Goal: Contribute content: Contribute content

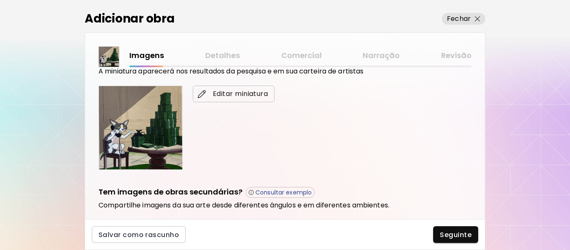
scroll to position [250, 0]
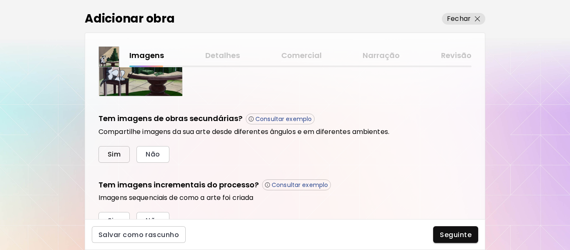
click at [117, 154] on span "Sim" at bounding box center [114, 154] width 13 height 9
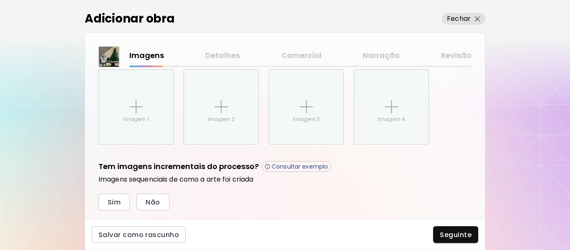
scroll to position [353, 0]
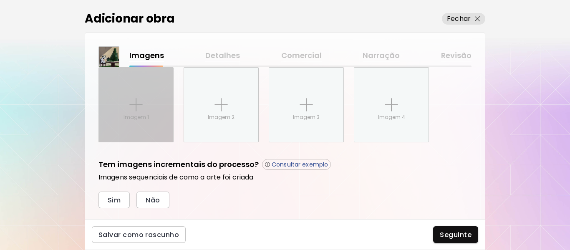
click at [134, 123] on div "Imagem 1" at bounding box center [136, 105] width 74 height 74
click at [0, 0] on input "Imagem 1" at bounding box center [0, 0] width 0 height 0
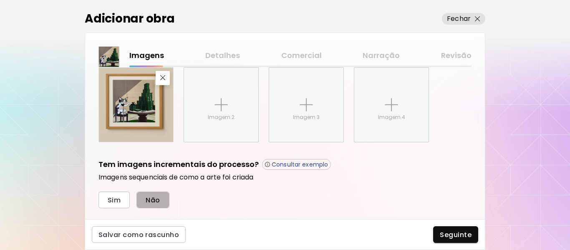
click at [153, 198] on span "Não" at bounding box center [153, 200] width 14 height 9
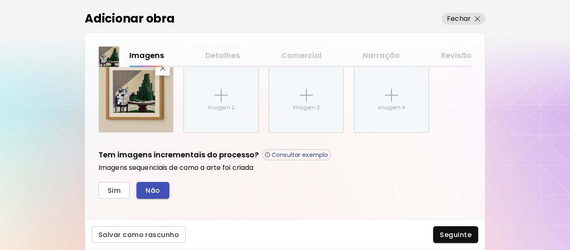
scroll to position [372, 0]
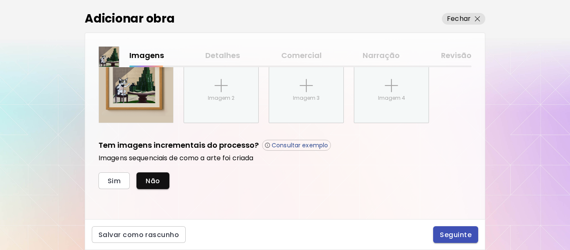
click at [446, 232] on span "Seguinte" at bounding box center [456, 234] width 32 height 9
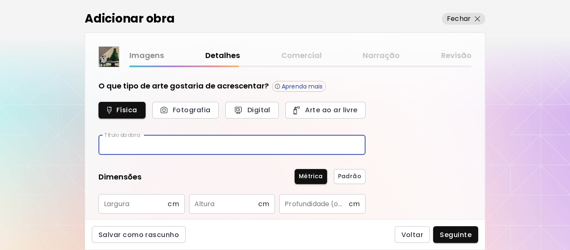
click at [181, 146] on input "text" at bounding box center [231, 145] width 267 height 20
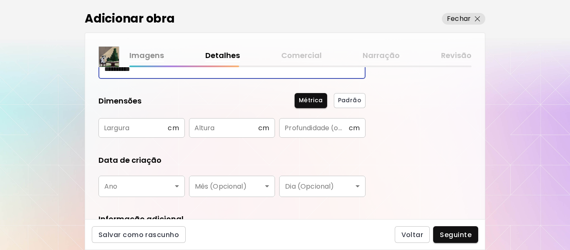
scroll to position [83, 0]
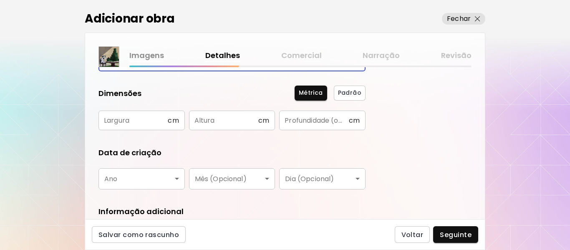
type input "**********"
click at [166, 119] on input "text" at bounding box center [132, 121] width 69 height 20
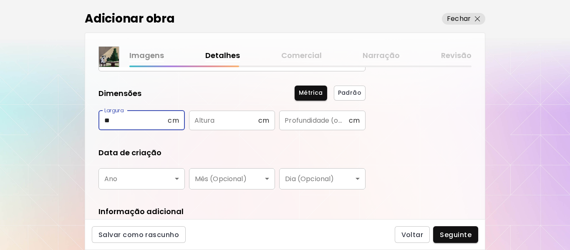
type input "**"
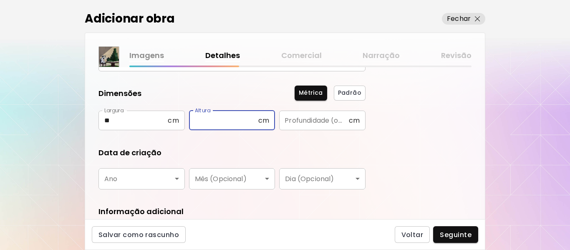
click at [245, 121] on input "text" at bounding box center [223, 121] width 69 height 20
type input "**"
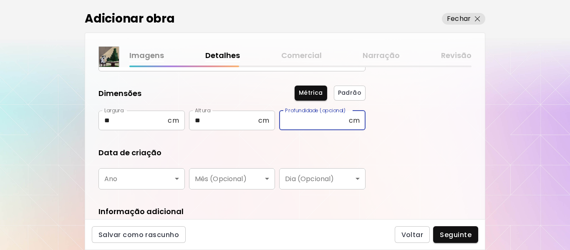
click at [310, 126] on input "text" at bounding box center [313, 121] width 69 height 20
click at [140, 179] on body "**********" at bounding box center [285, 125] width 570 height 250
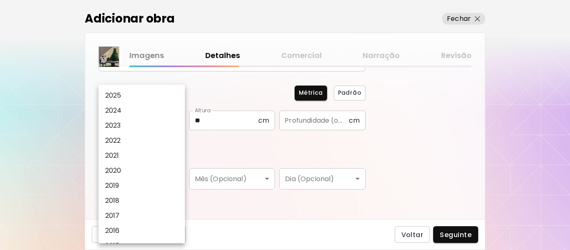
click at [123, 98] on li "2025" at bounding box center [143, 95] width 91 height 15
type input "****"
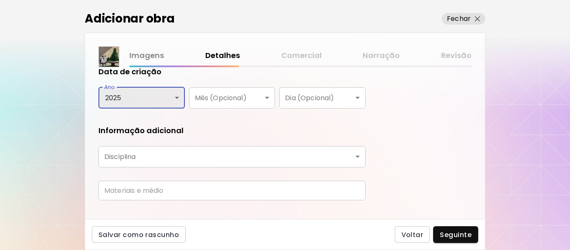
scroll to position [167, 0]
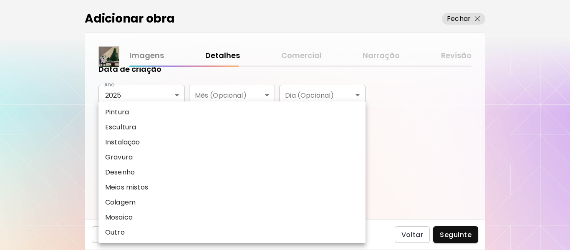
click at [157, 154] on body "**********" at bounding box center [285, 125] width 570 height 250
click at [134, 115] on li "Pintura" at bounding box center [231, 112] width 267 height 15
type input "********"
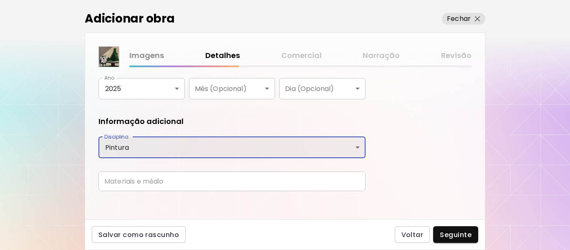
scroll to position [179, 0]
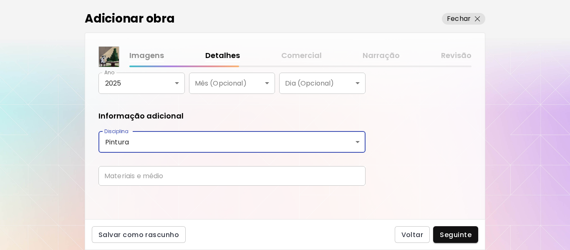
click at [154, 174] on input "text" at bounding box center [231, 176] width 267 height 20
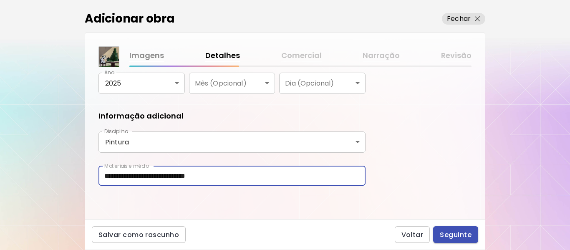
type input "**********"
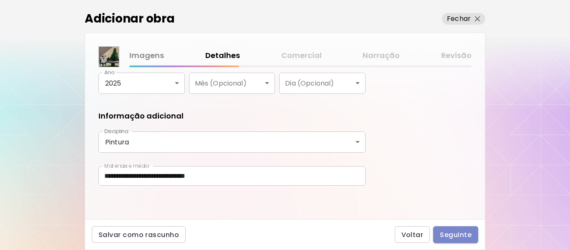
click at [446, 232] on span "Seguinte" at bounding box center [456, 234] width 32 height 9
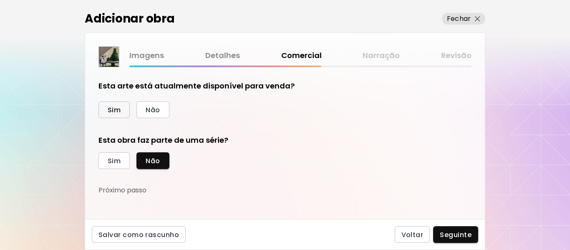
click at [118, 109] on span "Sim" at bounding box center [114, 110] width 13 height 9
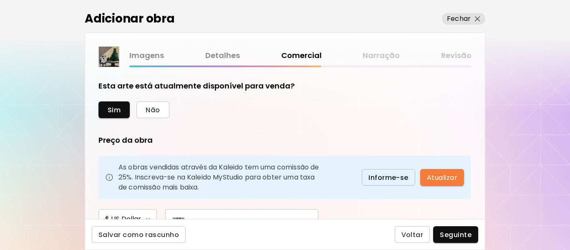
scroll to position [42, 0]
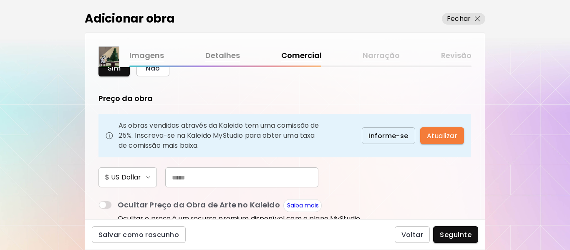
click at [186, 177] on input "text" at bounding box center [241, 177] width 153 height 20
paste input "*****"
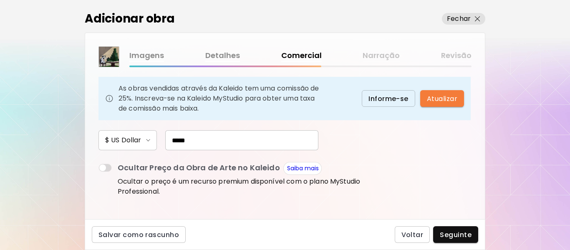
scroll to position [125, 0]
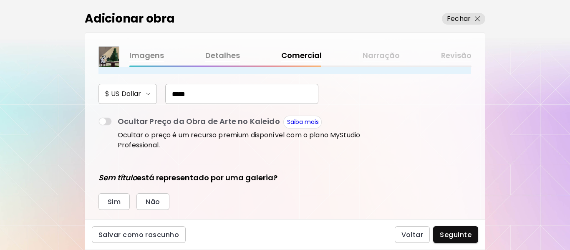
click at [217, 105] on div "Preço da obra As obras vendidas através da Kaleido tem uma comissão de 25%. Ins…" at bounding box center [231, 81] width 267 height 143
drag, startPoint x: 202, startPoint y: 94, endPoint x: 161, endPoint y: 93, distance: 40.1
click at [161, 94] on div "*****" at bounding box center [237, 94] width 161 height 20
type input "**"
click at [339, 99] on div "$ US Dollar **" at bounding box center [231, 94] width 267 height 20
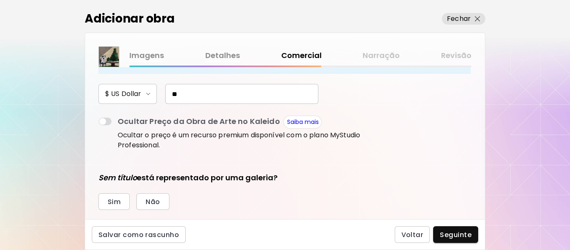
click at [160, 99] on div "**" at bounding box center [237, 94] width 161 height 20
click at [150, 97] on span "$ US Dollar" at bounding box center [127, 94] width 45 height 10
click at [148, 81] on div at bounding box center [285, 125] width 570 height 250
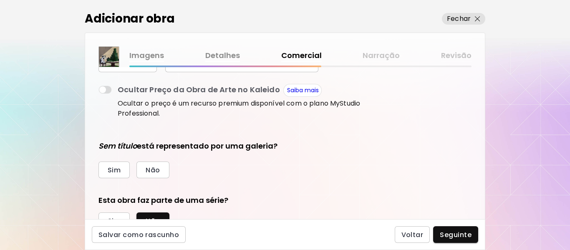
scroll to position [193, 0]
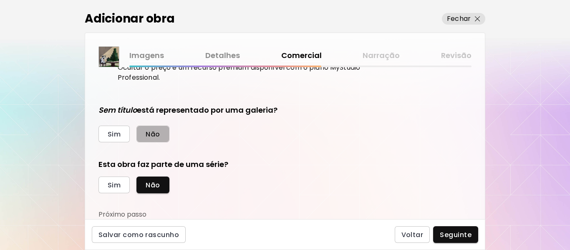
click at [148, 133] on span "Não" at bounding box center [153, 134] width 14 height 9
click at [120, 185] on span "Sim" at bounding box center [114, 185] width 13 height 9
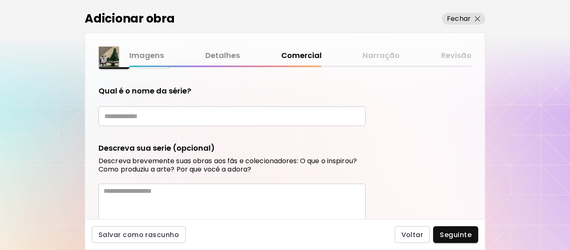
scroll to position [318, 0]
click at [148, 116] on input "text" at bounding box center [231, 116] width 267 height 20
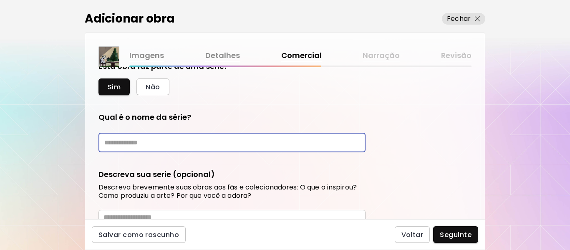
scroll to position [276, 0]
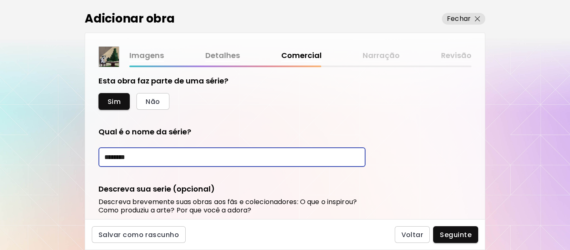
type input "********"
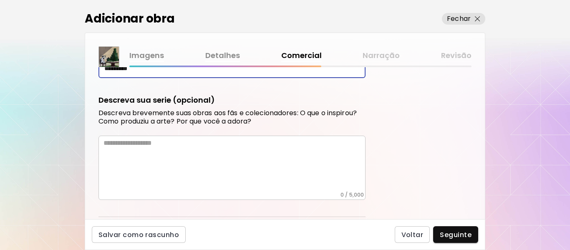
scroll to position [345, 0]
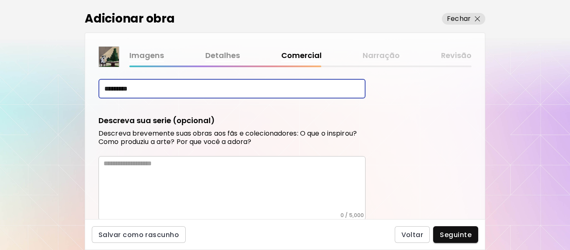
drag, startPoint x: 146, startPoint y: 87, endPoint x: 83, endPoint y: 88, distance: 63.0
click at [83, 88] on div "Adicionar obra Fechar Imagens Detalhes Comercial Narração Revisão Esta arte est…" at bounding box center [285, 125] width 570 height 250
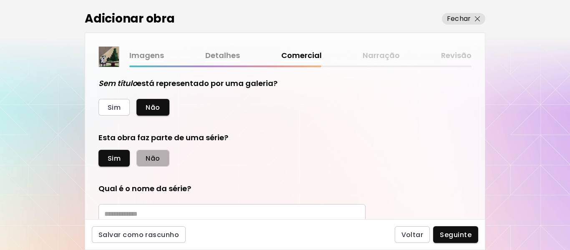
click at [164, 156] on button "Não" at bounding box center [152, 158] width 33 height 17
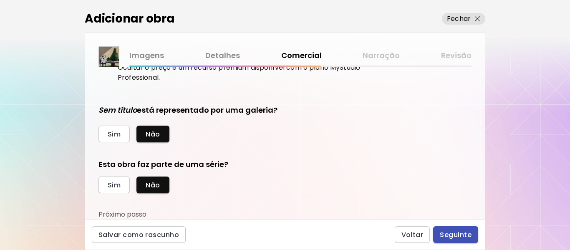
click at [451, 232] on span "Seguinte" at bounding box center [456, 234] width 32 height 9
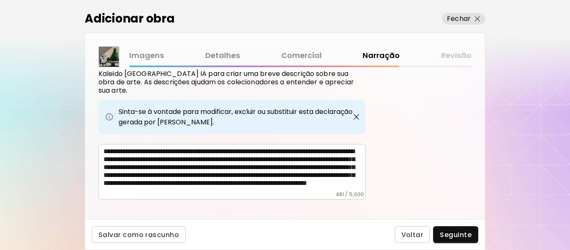
scroll to position [344, 0]
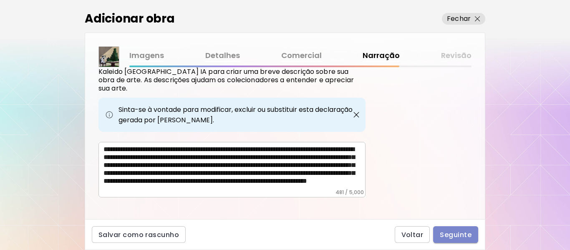
click at [454, 231] on span "Seguinte" at bounding box center [456, 234] width 32 height 9
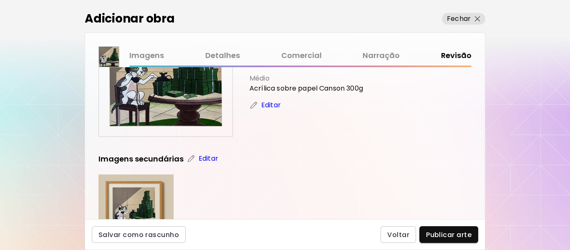
scroll to position [83, 0]
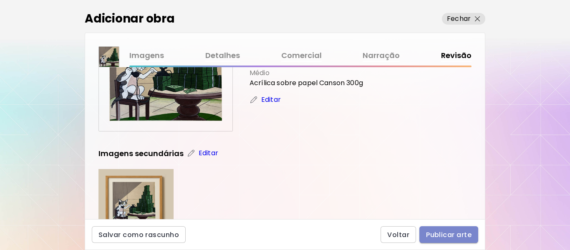
click at [449, 234] on span "Publicar arte" at bounding box center [448, 234] width 45 height 9
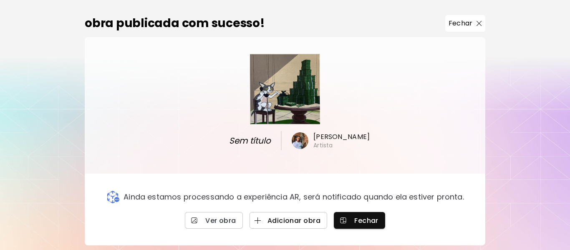
click at [270, 222] on span "Adicionar obra" at bounding box center [288, 220] width 64 height 9
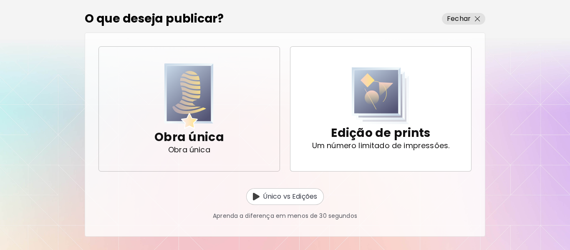
click at [218, 107] on div "Obra única Obra única" at bounding box center [189, 108] width 70 height 83
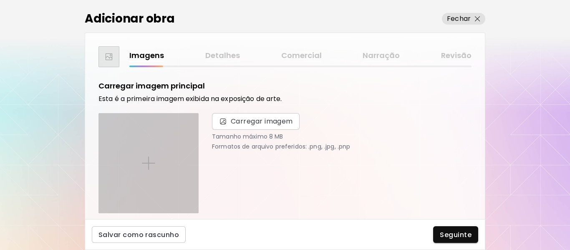
click at [161, 150] on div at bounding box center [148, 163] width 99 height 99
click at [0, 0] on input "file" at bounding box center [0, 0] width 0 height 0
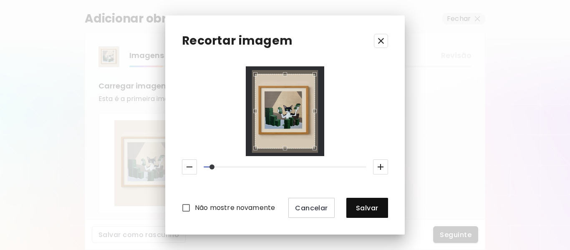
drag, startPoint x: 205, startPoint y: 168, endPoint x: 211, endPoint y: 167, distance: 5.9
click at [211, 167] on span at bounding box center [211, 166] width 5 height 5
click at [377, 164] on icon "button" at bounding box center [381, 167] width 10 height 10
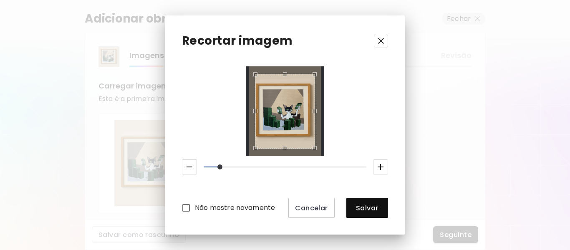
click at [378, 164] on icon "button" at bounding box center [381, 167] width 10 height 10
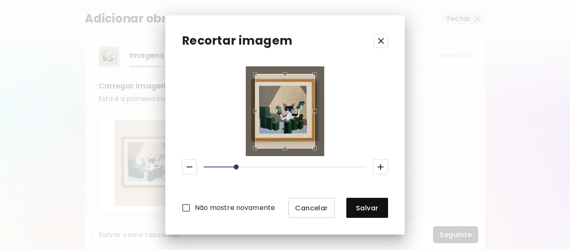
click at [378, 164] on icon "button" at bounding box center [381, 167] width 10 height 10
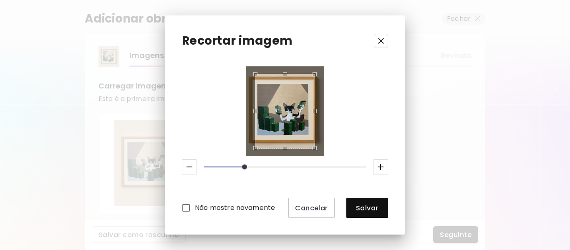
click at [378, 164] on icon "button" at bounding box center [381, 167] width 10 height 10
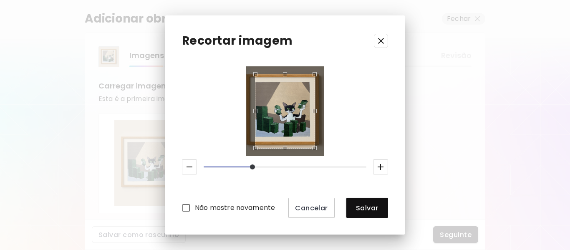
click at [328, 130] on div "Não mostre novamente Cancelar Salvar" at bounding box center [285, 142] width 206 height 152
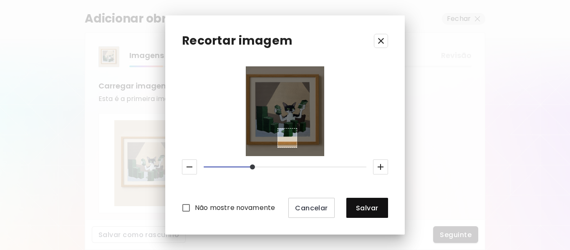
click at [313, 143] on img at bounding box center [285, 111] width 96 height 120
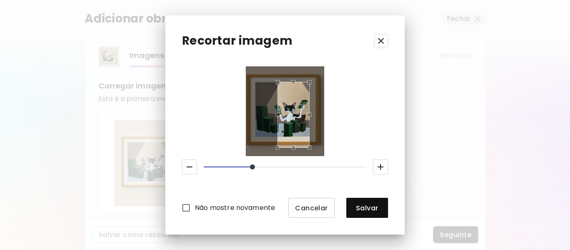
click at [280, 82] on div "Use the arrow keys to move the crop selection area" at bounding box center [291, 82] width 31 height 3
click at [254, 80] on div "Use the arrow keys to move the north west drag handle to change the crop select…" at bounding box center [254, 80] width 0 height 0
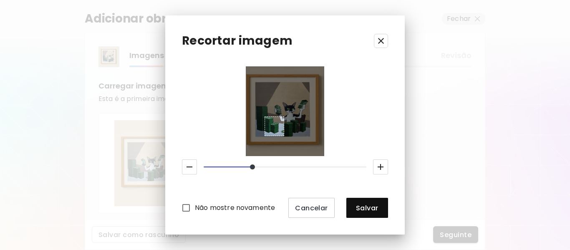
click at [284, 142] on img at bounding box center [285, 111] width 96 height 120
click at [280, 106] on div at bounding box center [285, 111] width 60 height 75
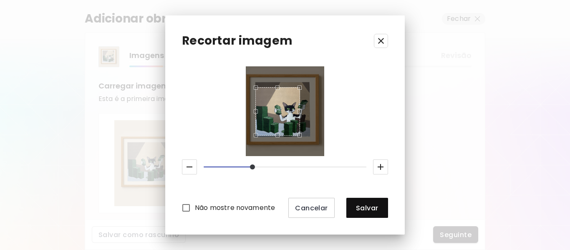
click at [254, 137] on div "Use the arrow keys to move the south west drag handle to change the crop select…" at bounding box center [254, 137] width 0 height 0
click at [253, 80] on div "Use the arrow keys to move the north west drag handle to change the crop select…" at bounding box center [253, 80] width 0 height 0
click at [312, 106] on div "Use the up and down arrow keys to move the east drag handle to change the crop …" at bounding box center [312, 106] width 0 height 0
click at [280, 138] on div "Use the up and down arrow keys to move the south drag handle to change the crop…" at bounding box center [280, 138] width 0 height 0
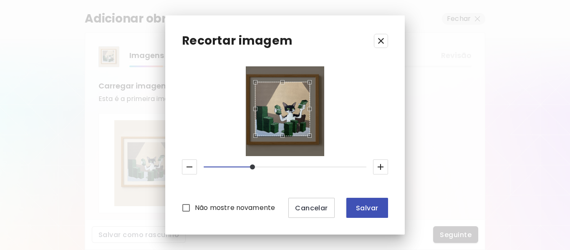
click at [363, 206] on span "Salvar" at bounding box center [367, 208] width 28 height 9
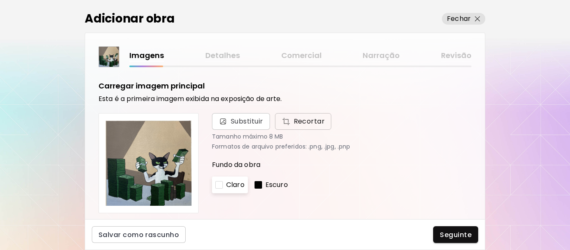
click at [296, 128] on button "Recortar" at bounding box center [303, 121] width 57 height 17
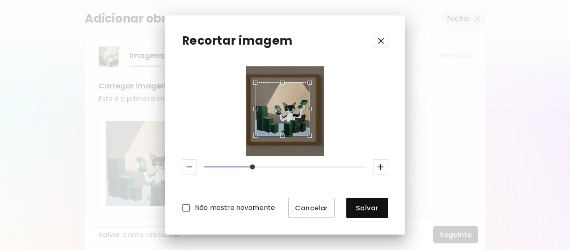
click at [280, 81] on div "Use the up and down arrow keys to move the north drag handle to change the crop…" at bounding box center [280, 81] width 0 height 0
click at [367, 206] on span "Salvar" at bounding box center [367, 208] width 28 height 9
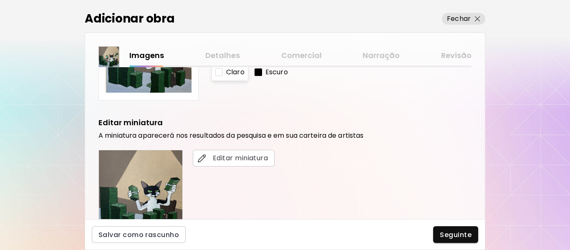
scroll to position [125, 0]
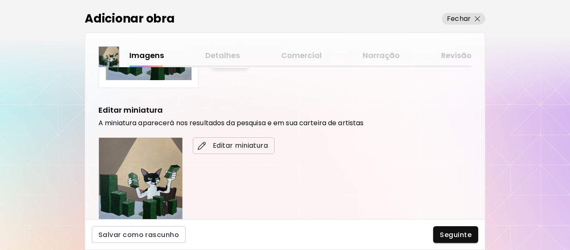
click at [225, 146] on span "Editar miniatura" at bounding box center [233, 146] width 68 height 10
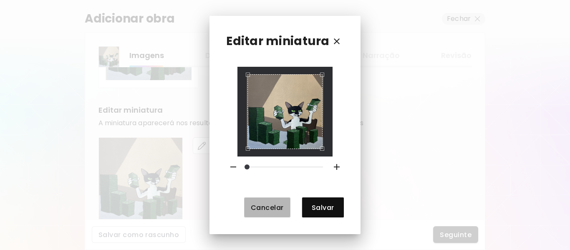
click at [278, 207] on span "Cancelar" at bounding box center [267, 207] width 33 height 9
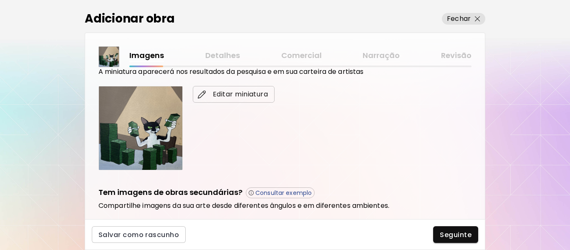
scroll to position [209, 0]
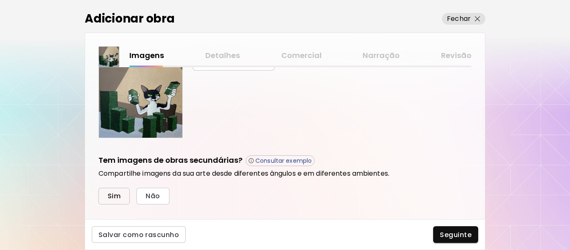
click at [108, 197] on span "Sim" at bounding box center [114, 196] width 13 height 9
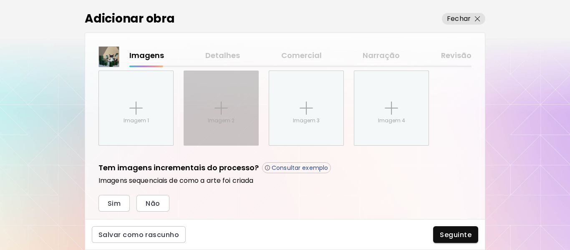
scroll to position [353, 0]
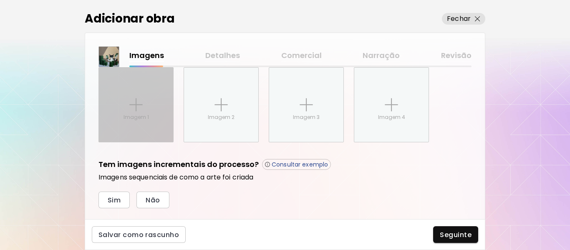
click at [149, 116] on div "Imagem 1" at bounding box center [136, 105] width 74 height 74
click at [0, 0] on input "Imagem 1" at bounding box center [0, 0] width 0 height 0
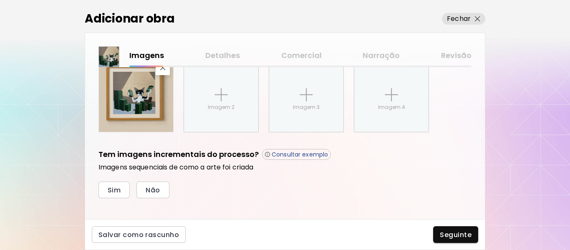
scroll to position [372, 0]
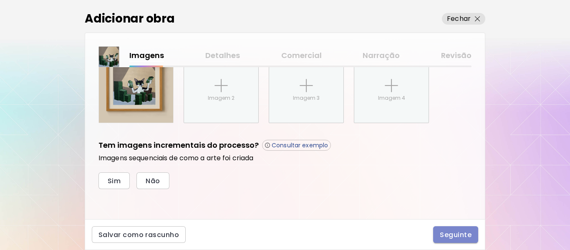
click at [447, 235] on span "Seguinte" at bounding box center [456, 234] width 32 height 9
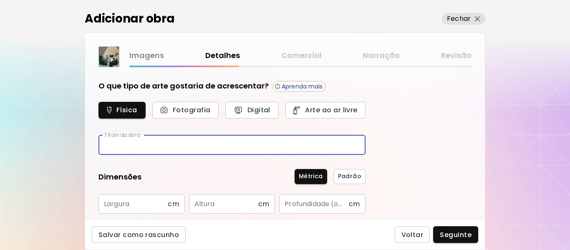
click at [142, 146] on input "text" at bounding box center [231, 145] width 267 height 20
type input "**********"
click at [130, 204] on input "text" at bounding box center [132, 204] width 69 height 20
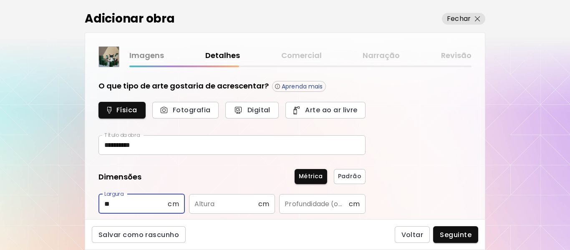
type input "**"
click at [220, 207] on input "text" at bounding box center [223, 204] width 69 height 20
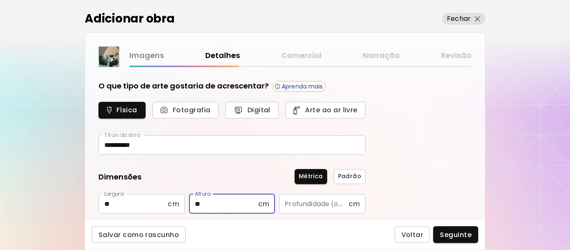
type input "**"
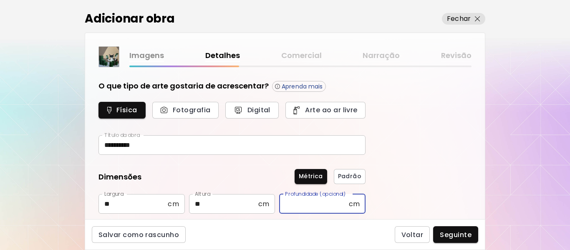
click at [297, 205] on input "text" at bounding box center [313, 204] width 69 height 20
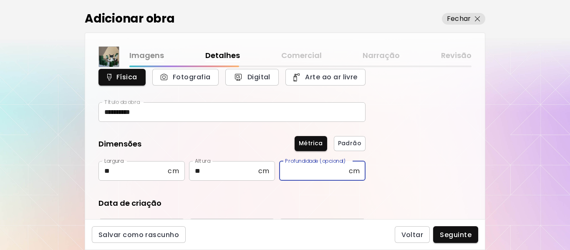
scroll to position [83, 0]
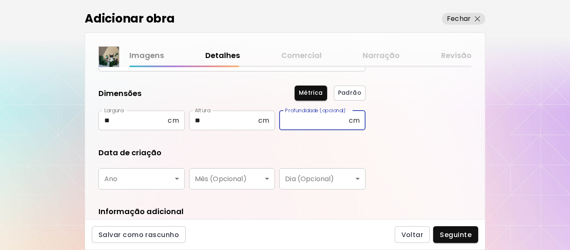
click at [163, 178] on body "**********" at bounding box center [285, 125] width 570 height 250
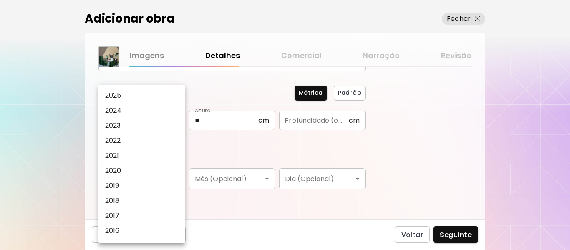
click at [122, 98] on li "2025" at bounding box center [143, 95] width 91 height 15
type input "****"
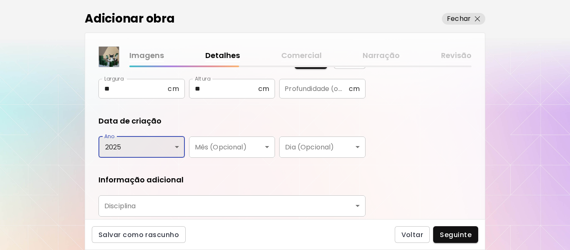
scroll to position [179, 0]
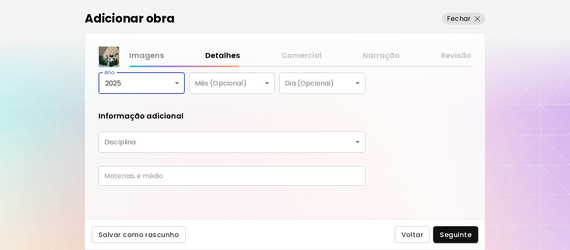
click at [144, 149] on body "**********" at bounding box center [285, 125] width 570 height 250
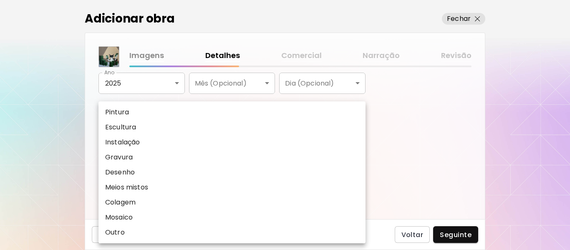
click at [126, 114] on p "Pintura" at bounding box center [117, 112] width 24 height 10
type input "********"
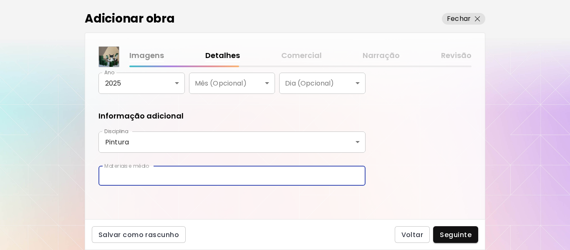
click at [154, 176] on input "text" at bounding box center [231, 176] width 267 height 20
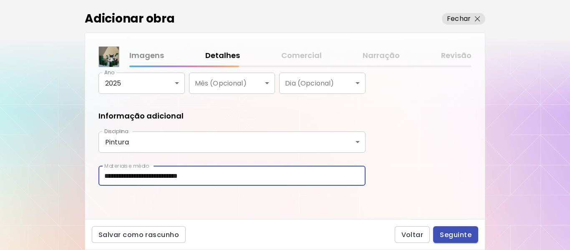
type input "**********"
click at [461, 236] on span "Seguinte" at bounding box center [456, 234] width 32 height 9
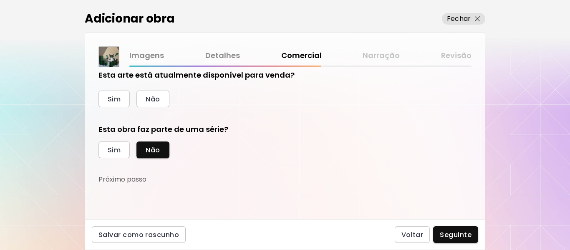
scroll to position [13, 0]
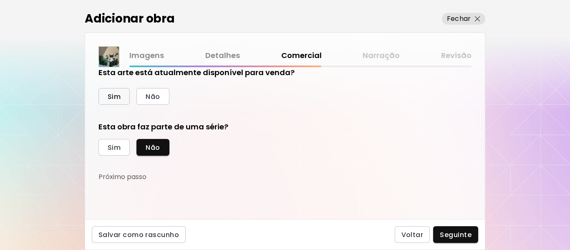
click at [122, 94] on button "Sim" at bounding box center [113, 96] width 31 height 17
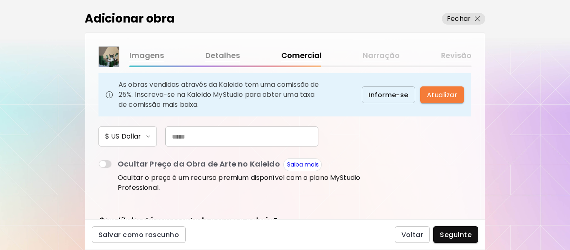
scroll to position [97, 0]
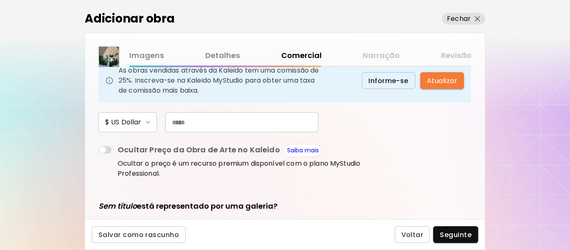
click at [209, 123] on input "text" at bounding box center [241, 122] width 153 height 20
type input "*"
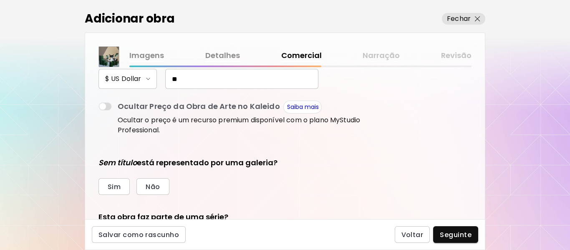
scroll to position [180, 0]
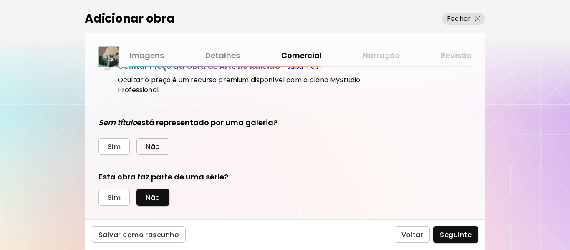
type input "**"
click at [156, 149] on span "Não" at bounding box center [153, 146] width 14 height 9
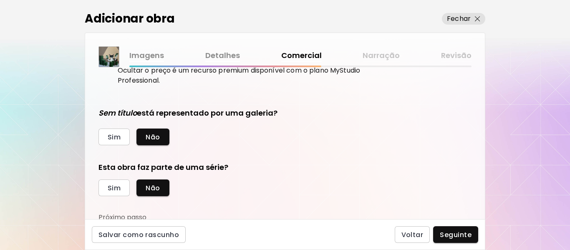
scroll to position [193, 0]
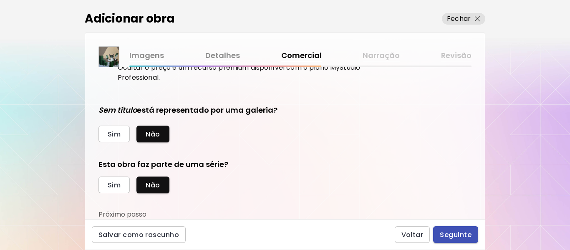
click at [452, 237] on span "Seguinte" at bounding box center [456, 234] width 32 height 9
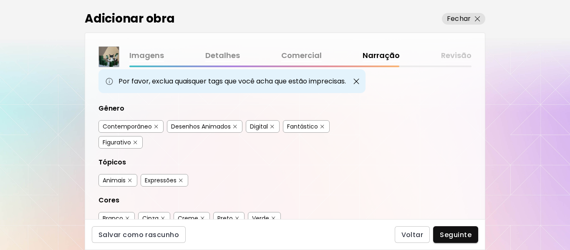
scroll to position [125, 0]
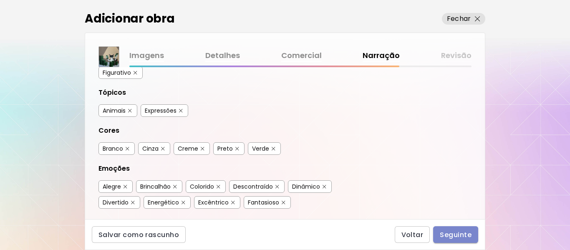
click at [448, 233] on span "Seguinte" at bounding box center [456, 234] width 32 height 9
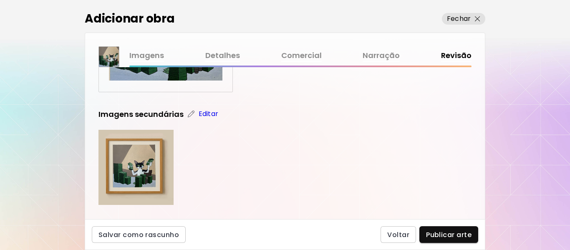
scroll to position [125, 0]
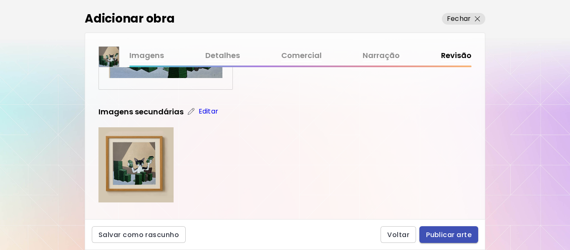
click at [435, 235] on span "Publicar arte" at bounding box center [448, 234] width 45 height 9
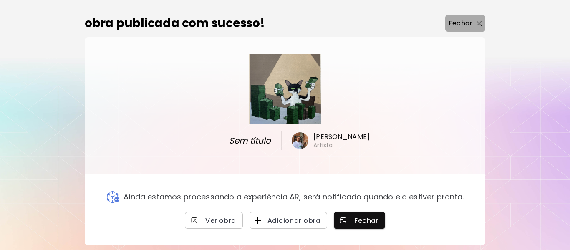
click at [462, 31] on button "Fechar" at bounding box center [465, 23] width 40 height 17
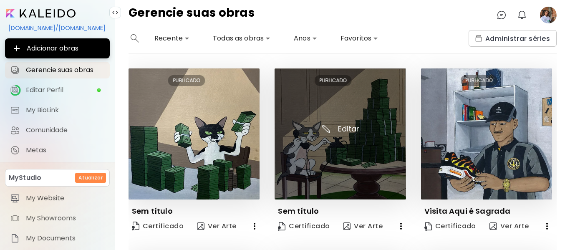
click at [347, 127] on img at bounding box center [340, 133] width 131 height 131
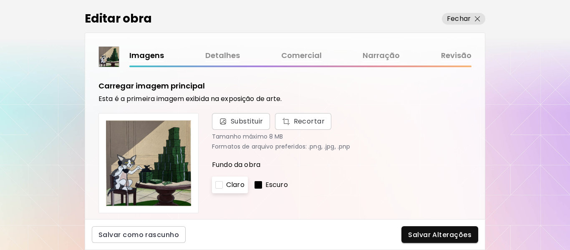
click at [310, 58] on link "Comercial" at bounding box center [301, 56] width 40 height 12
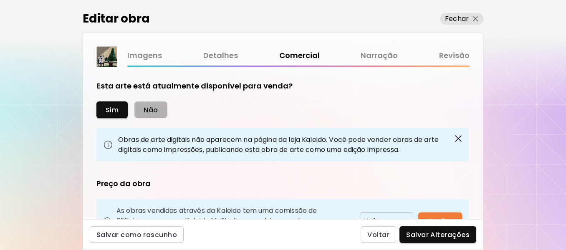
click at [149, 111] on span "Não" at bounding box center [151, 110] width 14 height 9
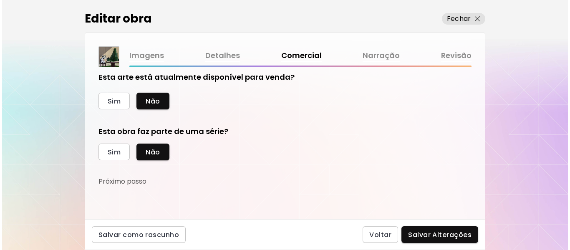
scroll to position [13, 0]
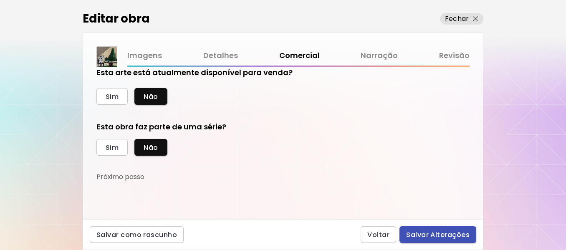
click at [426, 234] on span "Salvar Alterações" at bounding box center [437, 234] width 63 height 9
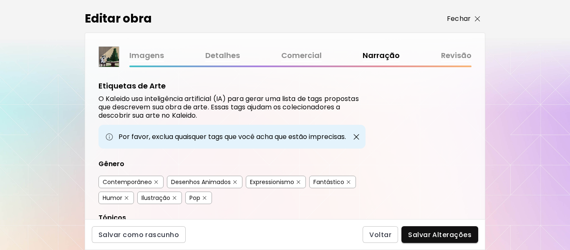
click at [456, 18] on p "Fechar" at bounding box center [459, 19] width 24 height 10
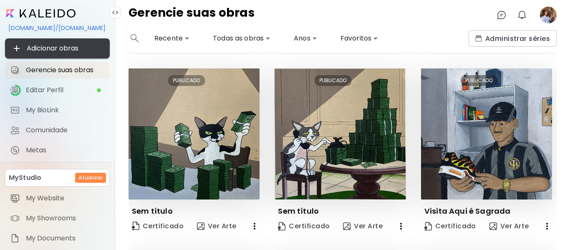
click at [74, 50] on span "Adicionar obras" at bounding box center [57, 48] width 91 height 10
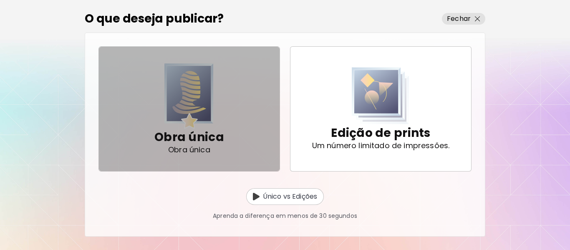
click at [179, 90] on img "button" at bounding box center [188, 96] width 49 height 66
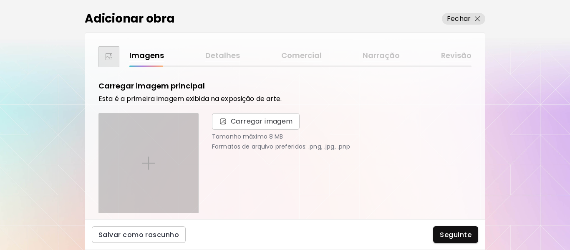
click at [157, 148] on div at bounding box center [148, 163] width 99 height 99
click at [0, 0] on input "file" at bounding box center [0, 0] width 0 height 0
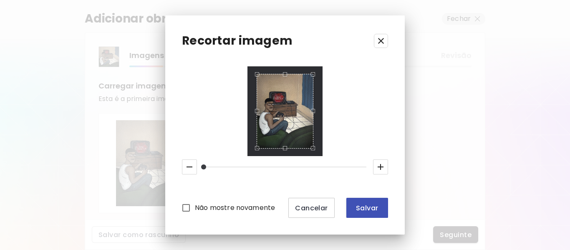
click at [352, 209] on button "Salvar" at bounding box center [367, 208] width 42 height 20
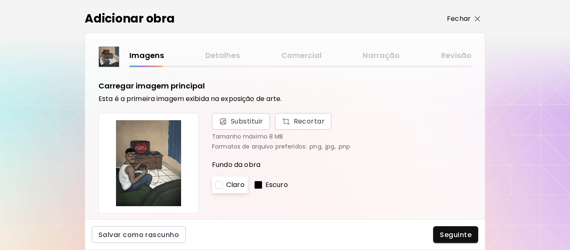
click at [467, 21] on p "Fechar" at bounding box center [459, 19] width 24 height 10
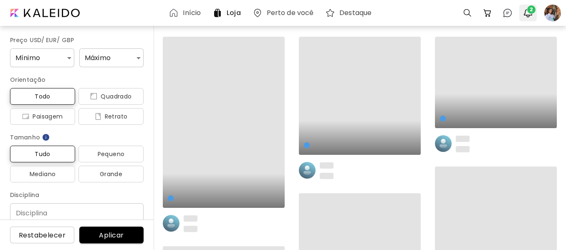
click at [527, 12] on span "2" at bounding box center [531, 9] width 8 height 8
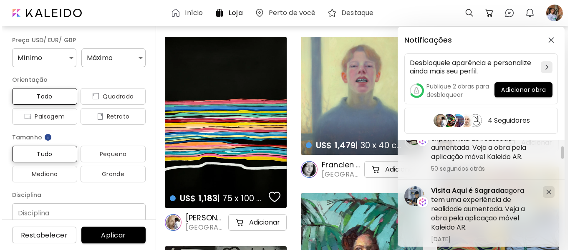
scroll to position [125, 0]
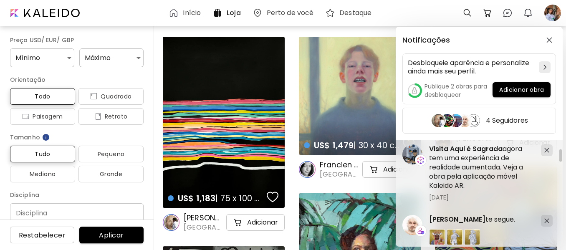
click at [105, 16] on div "Notificações Desbloqueie aparência e personalize ainda mais seu perfil. Publiqu…" at bounding box center [283, 125] width 566 height 250
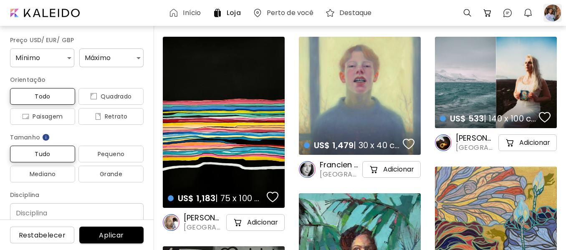
click at [554, 18] on div at bounding box center [552, 13] width 18 height 18
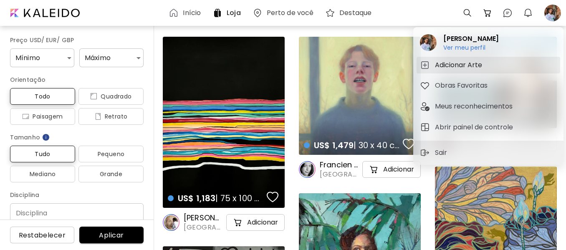
click at [469, 60] on h5 "Adicionar Arte" at bounding box center [460, 65] width 50 height 10
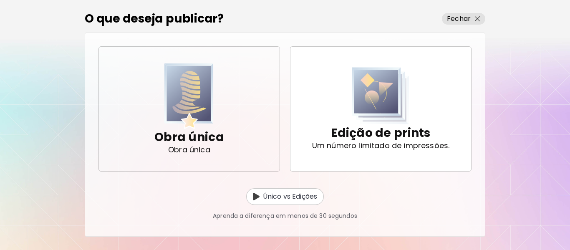
click at [244, 88] on span "Obra única Obra única" at bounding box center [189, 108] width 167 height 83
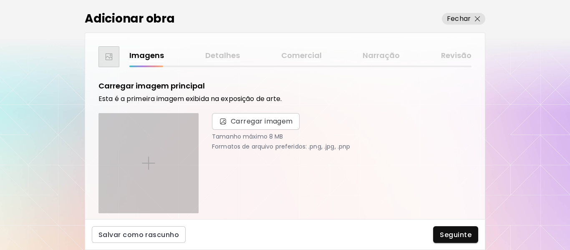
click at [148, 145] on div at bounding box center [148, 163] width 99 height 99
click at [0, 0] on input "file" at bounding box center [0, 0] width 0 height 0
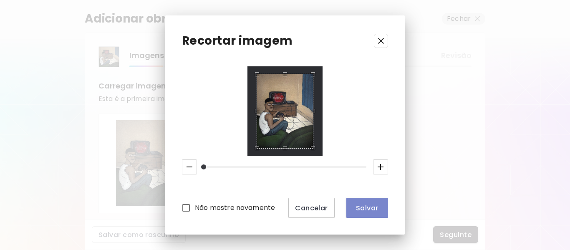
click at [367, 211] on span "Salvar" at bounding box center [367, 208] width 28 height 9
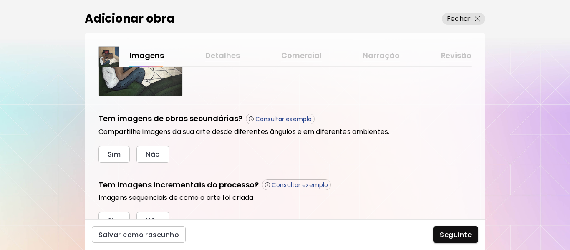
scroll to position [290, 0]
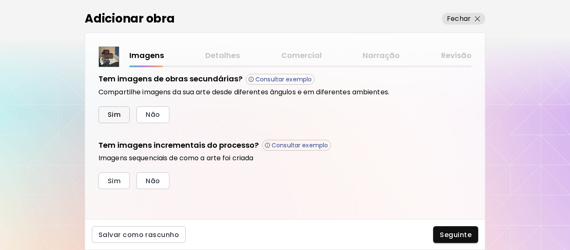
click at [124, 115] on button "Sim" at bounding box center [113, 114] width 31 height 17
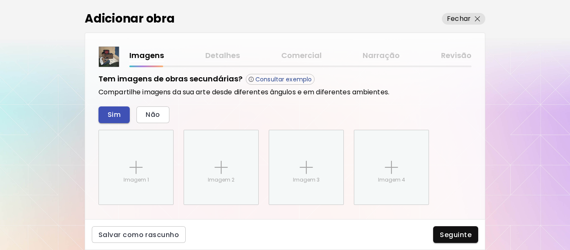
scroll to position [353, 0]
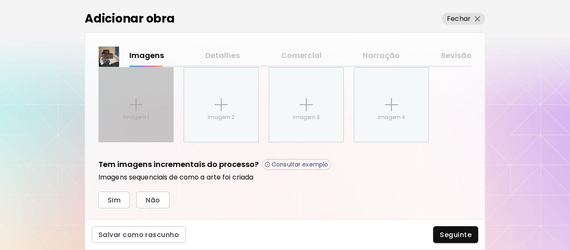
click at [143, 107] on div "Imagem 1" at bounding box center [136, 105] width 74 height 74
click at [0, 0] on input "Imagem 1" at bounding box center [0, 0] width 0 height 0
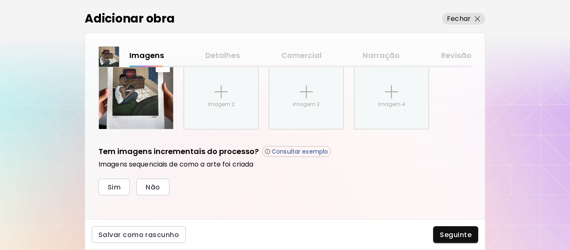
scroll to position [372, 0]
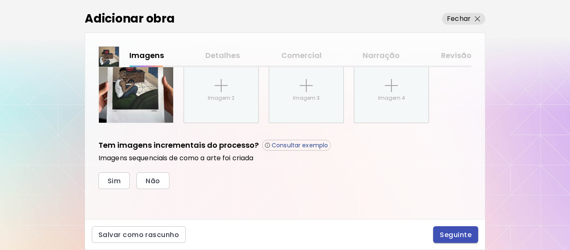
click at [459, 239] on span "Seguinte" at bounding box center [456, 234] width 32 height 9
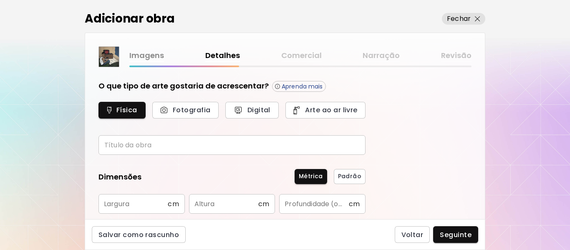
click at [149, 141] on input "text" at bounding box center [231, 145] width 267 height 20
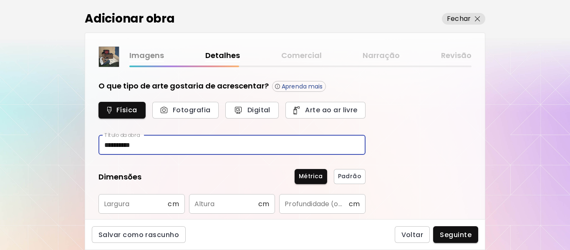
click at [104, 144] on input "**********" at bounding box center [231, 145] width 267 height 20
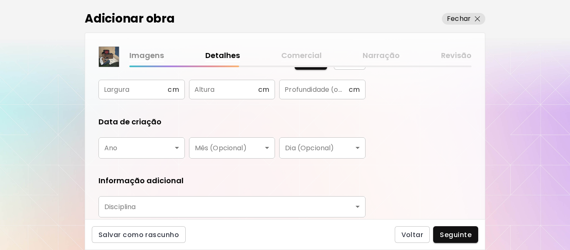
scroll to position [83, 0]
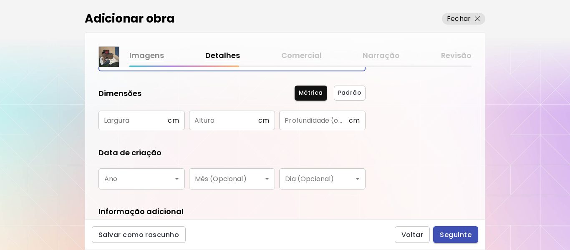
type input "**********"
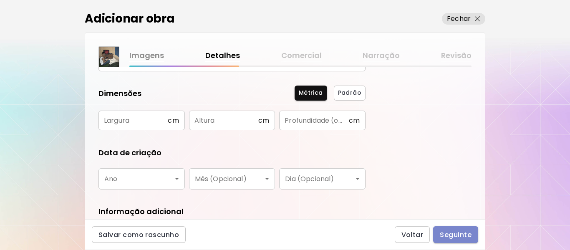
click at [440, 229] on button "Seguinte" at bounding box center [455, 234] width 45 height 17
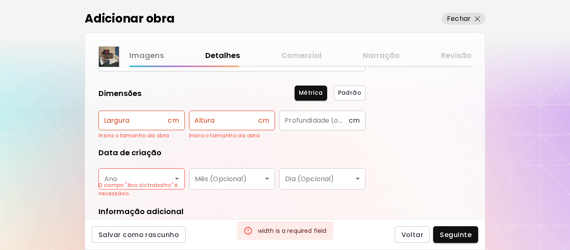
click at [120, 122] on input "text" at bounding box center [132, 121] width 69 height 20
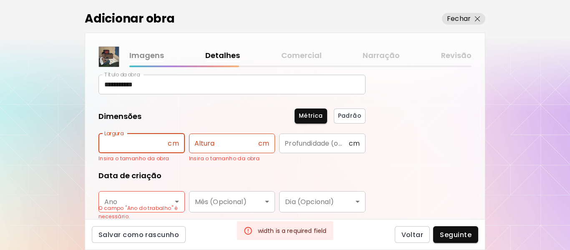
scroll to position [0, 0]
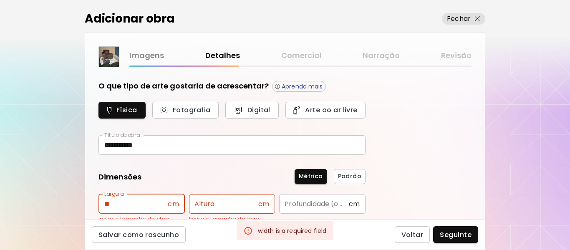
type input "**"
click at [231, 197] on input "text" at bounding box center [223, 204] width 69 height 20
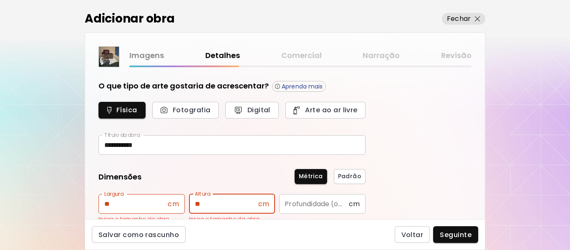
scroll to position [42, 0]
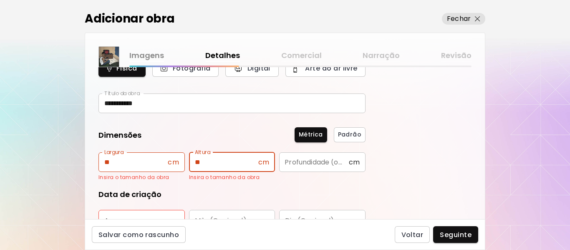
type input "**"
click at [259, 186] on form "**********" at bounding box center [231, 189] width 267 height 300
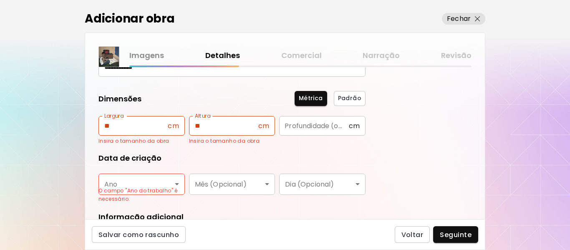
scroll to position [125, 0]
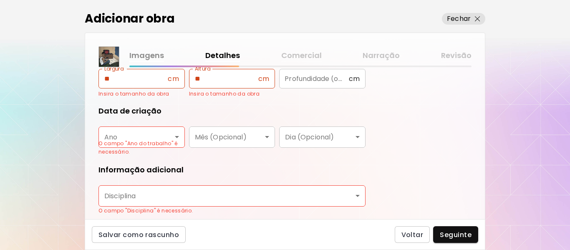
click at [158, 135] on body "**********" at bounding box center [285, 125] width 570 height 250
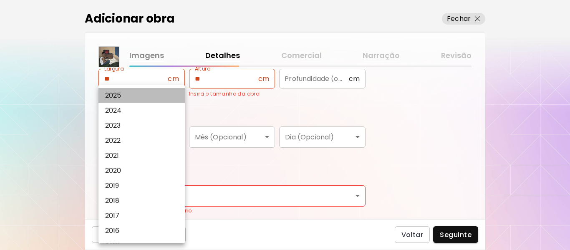
click at [129, 95] on li "2025" at bounding box center [143, 95] width 91 height 15
type input "****"
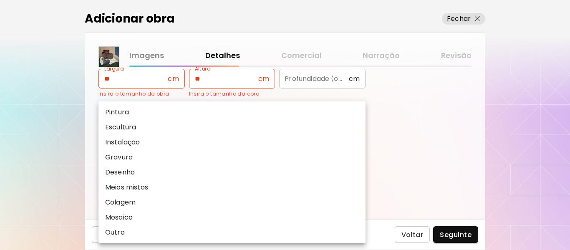
click at [137, 194] on body "**********" at bounding box center [285, 125] width 570 height 250
click at [126, 114] on p "Pintura" at bounding box center [117, 112] width 24 height 10
type input "********"
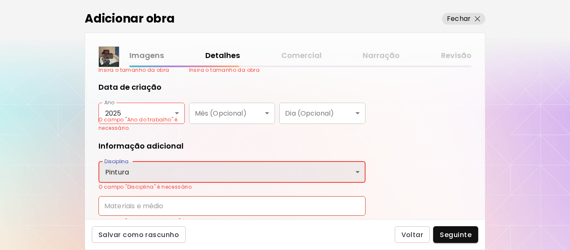
scroll to position [189, 0]
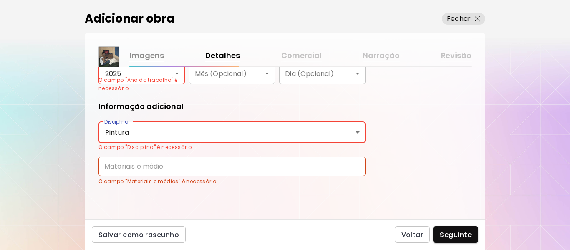
click at [129, 174] on input "text" at bounding box center [231, 166] width 267 height 20
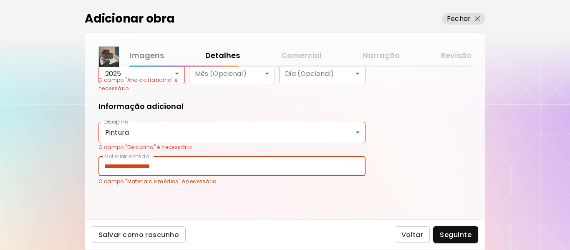
type input "**********"
click at [441, 233] on span "Seguinte" at bounding box center [456, 234] width 32 height 9
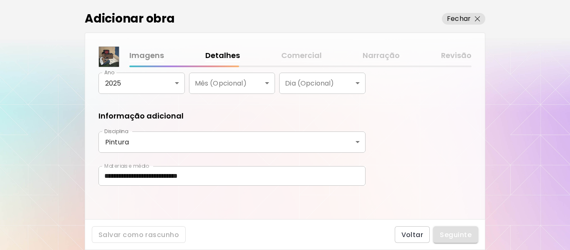
scroll to position [179, 0]
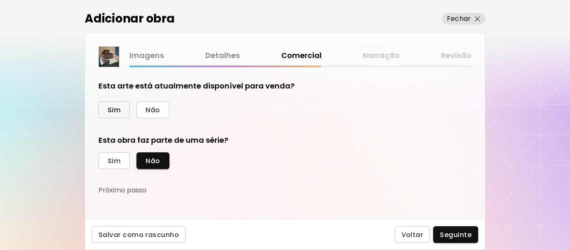
click at [126, 108] on button "Sim" at bounding box center [113, 109] width 31 height 17
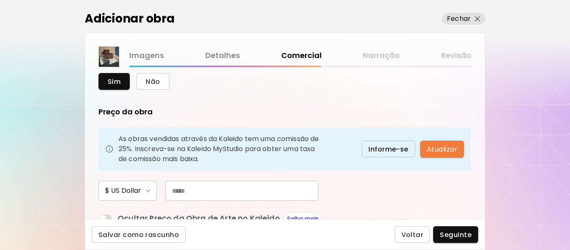
scroll to position [42, 0]
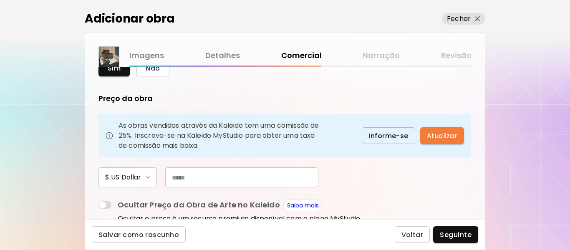
click at [212, 179] on input "text" at bounding box center [241, 177] width 153 height 20
type input "**"
click at [365, 184] on div "$ US Dollar **" at bounding box center [231, 177] width 267 height 20
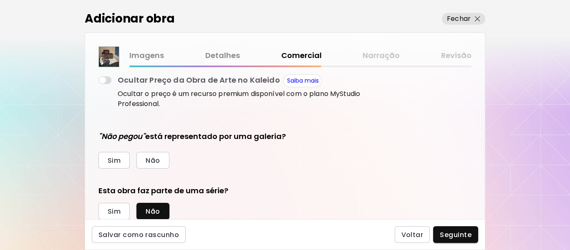
scroll to position [167, 0]
click at [140, 161] on button "Não" at bounding box center [152, 159] width 33 height 17
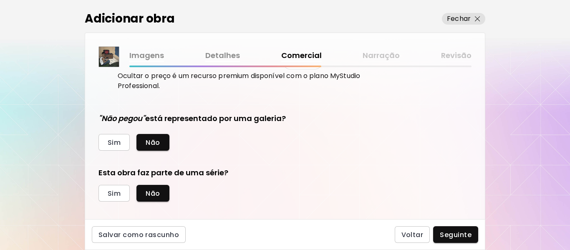
scroll to position [193, 0]
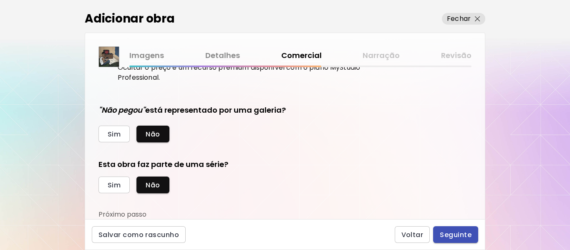
click at [450, 237] on span "Seguinte" at bounding box center [456, 234] width 32 height 9
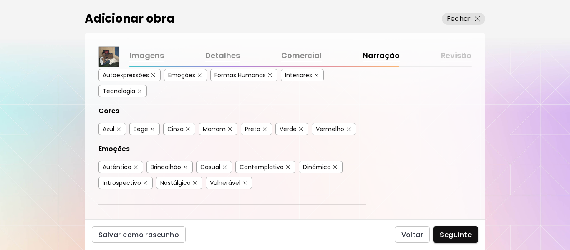
scroll to position [209, 0]
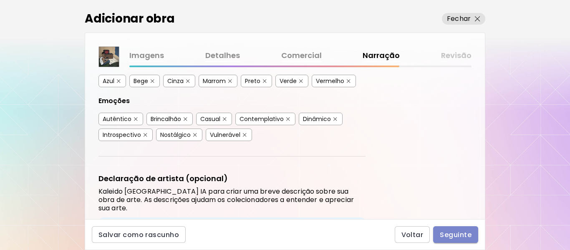
click at [455, 236] on span "Seguinte" at bounding box center [456, 234] width 32 height 9
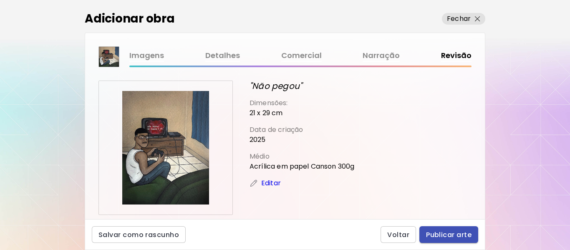
click at [445, 236] on span "Publicar arte" at bounding box center [448, 234] width 45 height 9
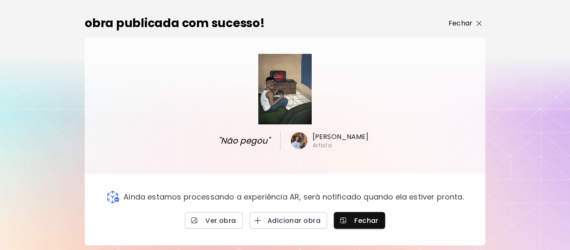
click at [466, 25] on button "Fechar" at bounding box center [465, 23] width 40 height 17
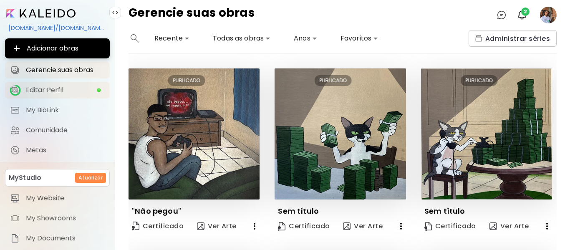
click at [54, 86] on span "Editar Perfil" at bounding box center [61, 90] width 71 height 8
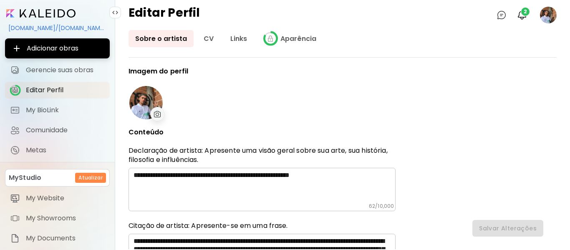
type input "******"
type input "**********"
